Goal: Contribute content

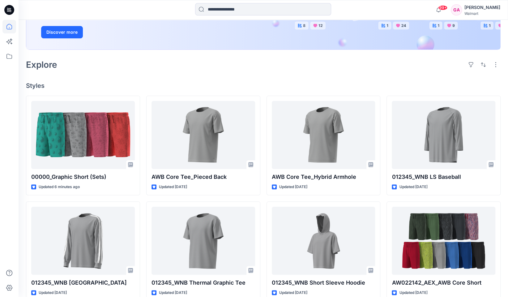
scroll to position [124, 0]
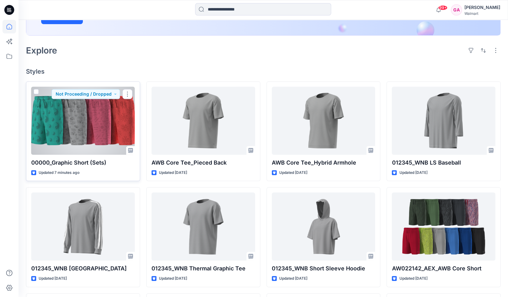
click at [89, 130] on div at bounding box center [82, 120] width 103 height 68
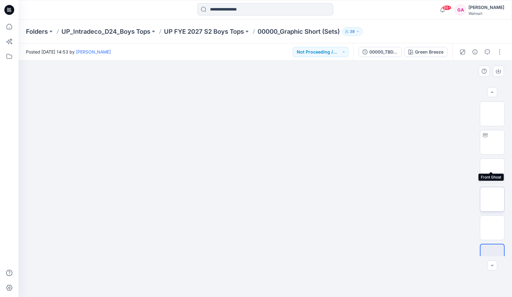
scroll to position [12, 0]
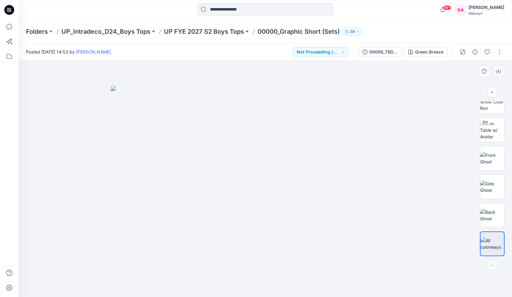
click at [483, 287] on div at bounding box center [266, 179] width 494 height 236
click at [501, 53] on button "button" at bounding box center [500, 52] width 10 height 10
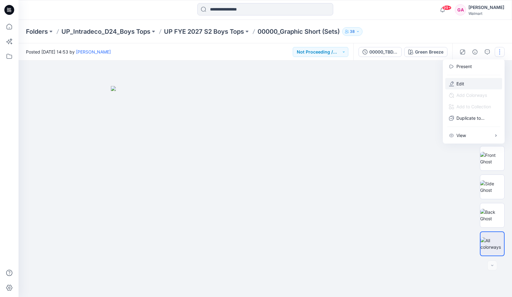
click at [456, 83] on button "Edit" at bounding box center [473, 83] width 57 height 11
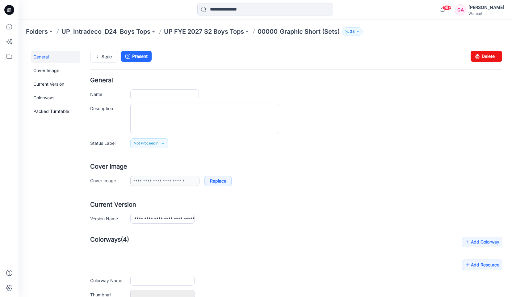
type input "**********"
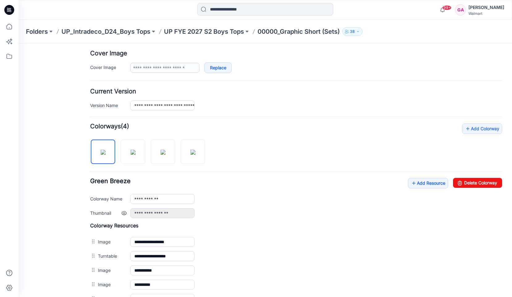
scroll to position [154, 0]
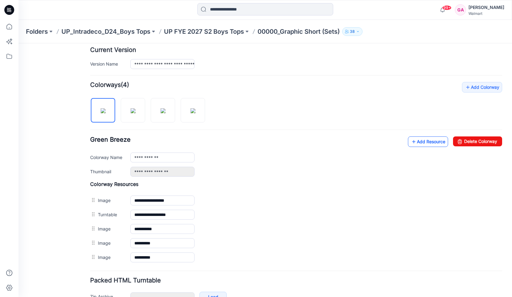
click at [422, 139] on link "Add Resource" at bounding box center [428, 141] width 40 height 11
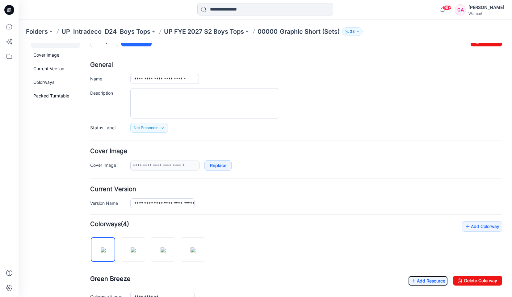
scroll to position [0, 0]
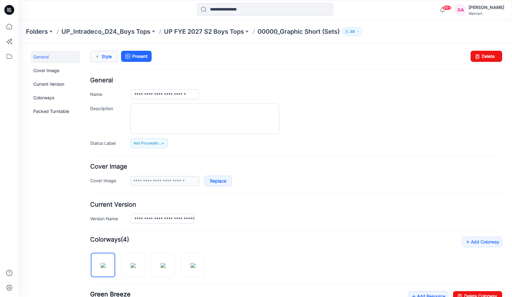
click at [96, 55] on icon at bounding box center [97, 56] width 9 height 11
